Goal: Navigation & Orientation: Find specific page/section

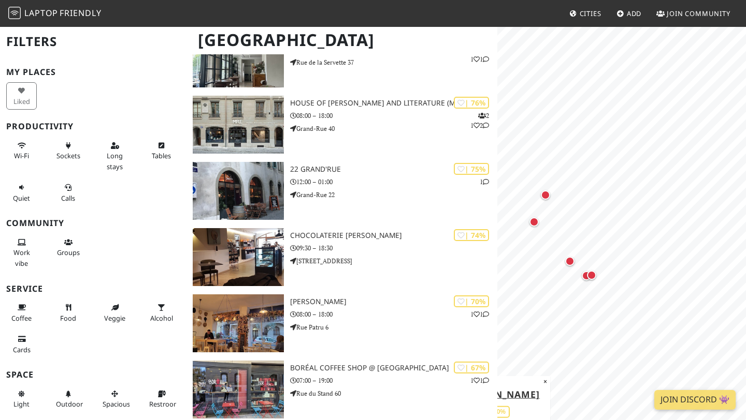
scroll to position [182, 0]
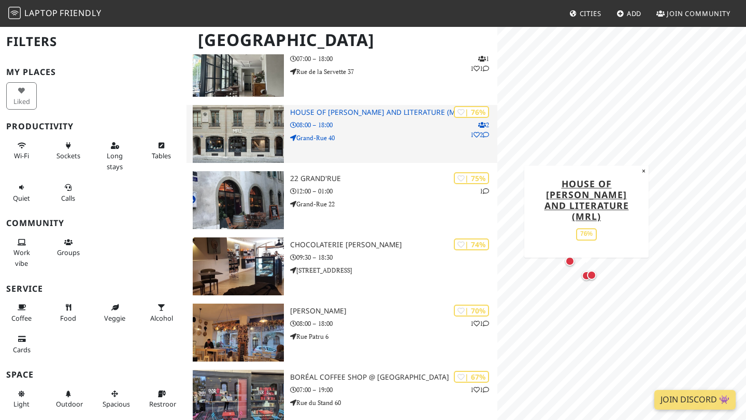
click at [321, 128] on p "08:00 – 18:00" at bounding box center [393, 125] width 207 height 10
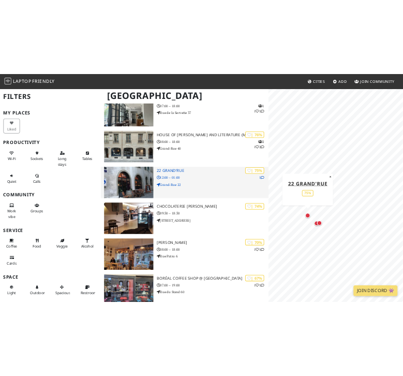
scroll to position [194, 0]
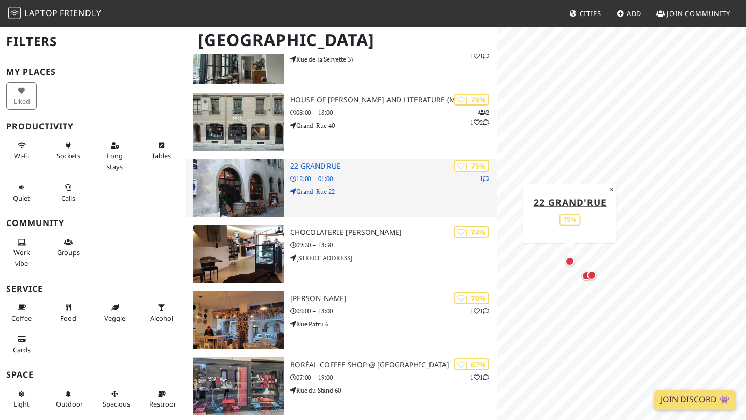
click at [392, 197] on div "| 75% 1 22 grand'rue 12:00 – 01:00 Grand-Rue 22" at bounding box center [393, 188] width 207 height 58
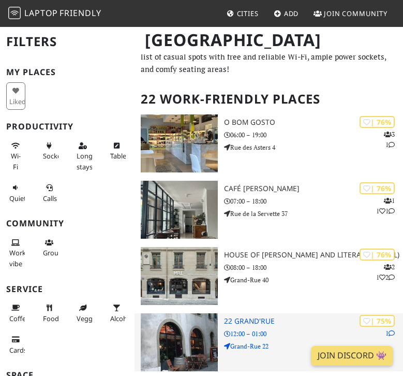
scroll to position [12, 0]
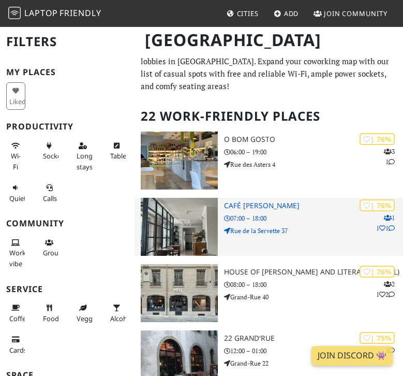
click at [239, 207] on h3 "Café Bourdon" at bounding box center [313, 205] width 179 height 9
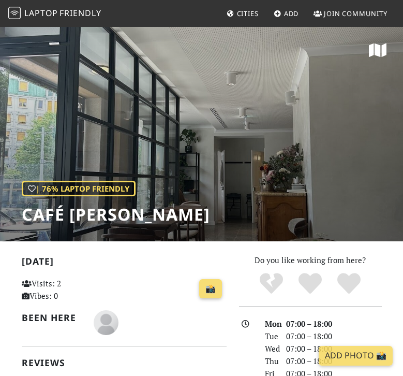
click at [169, 193] on div "| 76% Laptop Friendly Café [PERSON_NAME]" at bounding box center [201, 133] width 403 height 215
